Goal: Navigation & Orientation: Go to known website

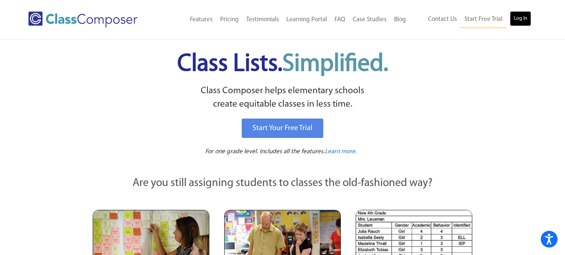
click at [523, 19] on link "Log In" at bounding box center [520, 18] width 21 height 15
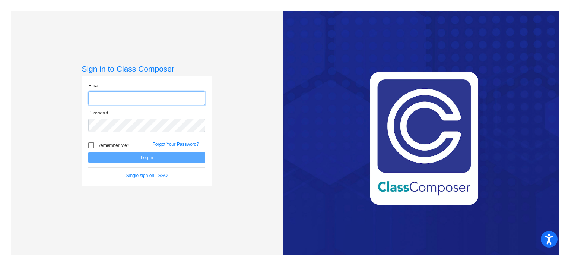
type input "[EMAIL_ADDRESS][DOMAIN_NAME]"
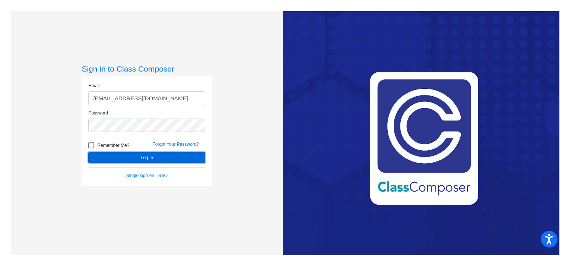
click at [166, 153] on button "Log In" at bounding box center [146, 157] width 117 height 11
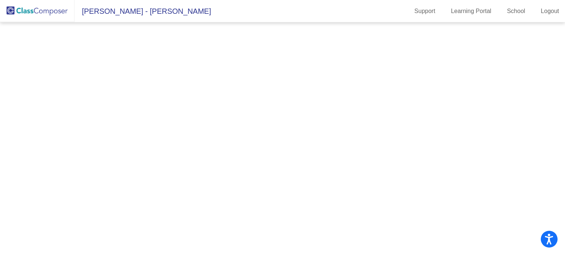
click at [170, 158] on mat-sidenav-content at bounding box center [282, 138] width 565 height 233
